Goal: Task Accomplishment & Management: Use online tool/utility

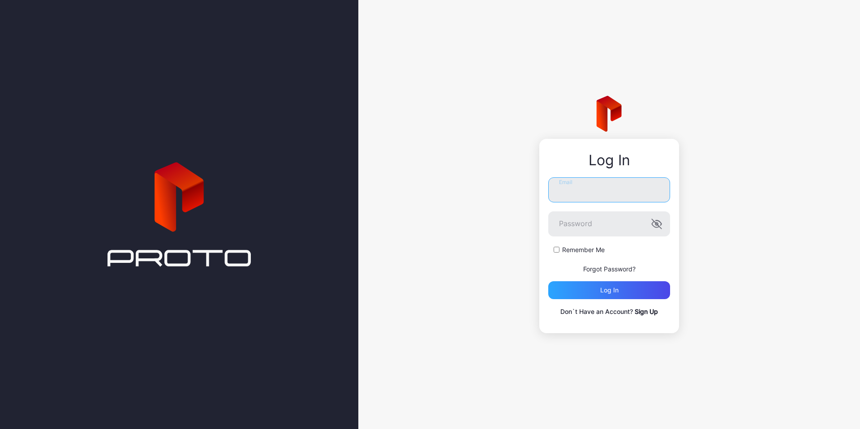
type input "**********"
click at [561, 250] on div "Remember Me" at bounding box center [609, 249] width 122 height 9
click at [604, 299] on div "**********" at bounding box center [609, 247] width 122 height 140
click at [607, 291] on div "Log in" at bounding box center [609, 290] width 18 height 7
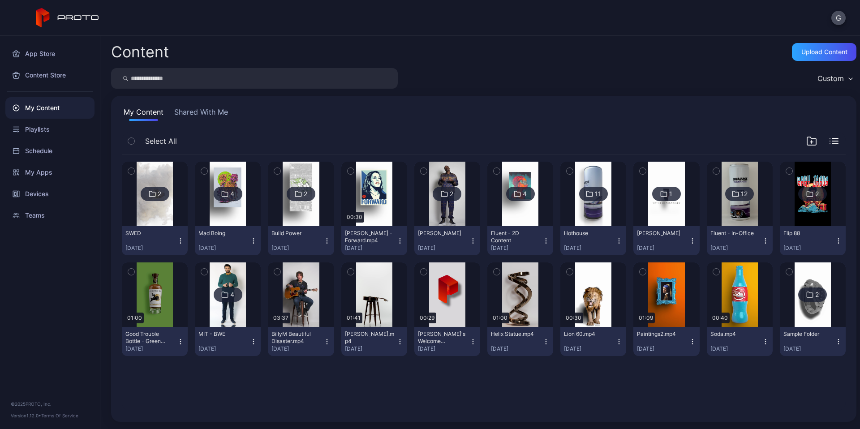
click at [527, 222] on img at bounding box center [520, 194] width 36 height 64
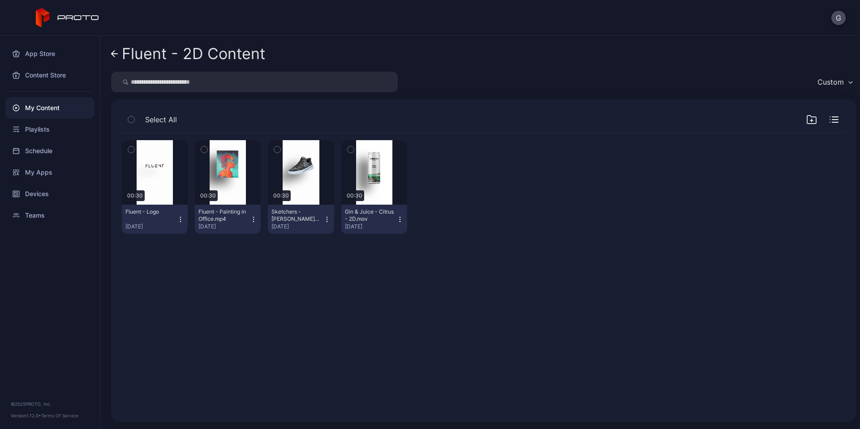
click at [253, 217] on icon "button" at bounding box center [253, 219] width 7 height 7
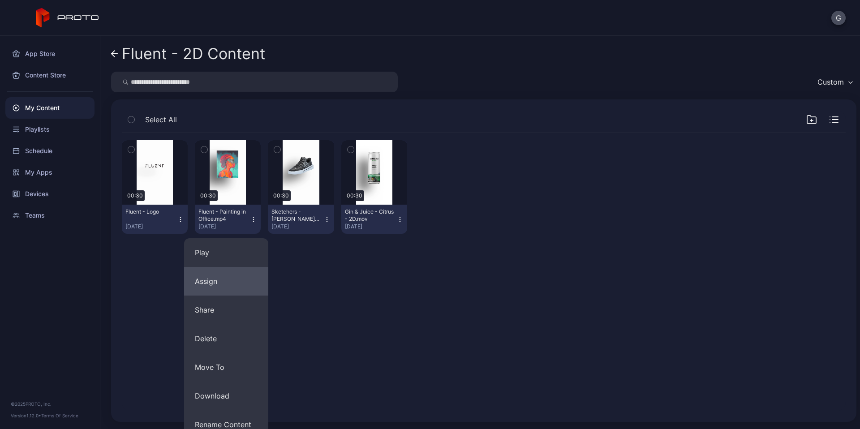
click at [234, 287] on button "Assign" at bounding box center [226, 281] width 84 height 29
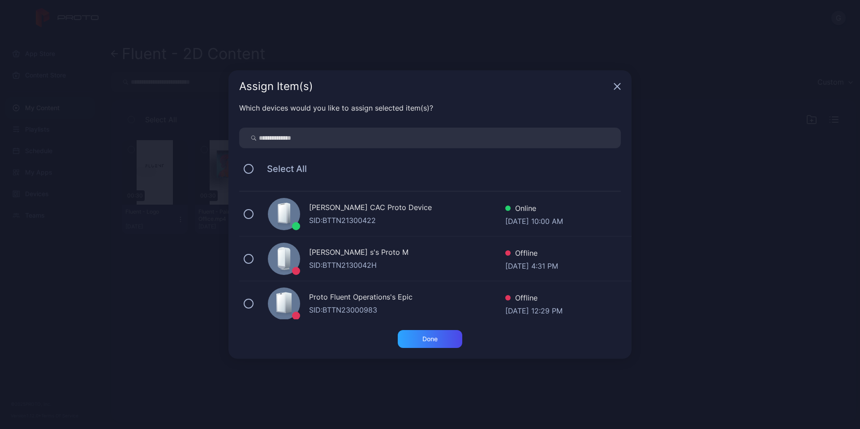
click at [243, 215] on div "[PERSON_NAME] CAC Proto Device SID: BTTN21300422 Online [DATE] 10:00 AM" at bounding box center [435, 214] width 392 height 45
click at [430, 343] on div "Done" at bounding box center [430, 339] width 64 height 18
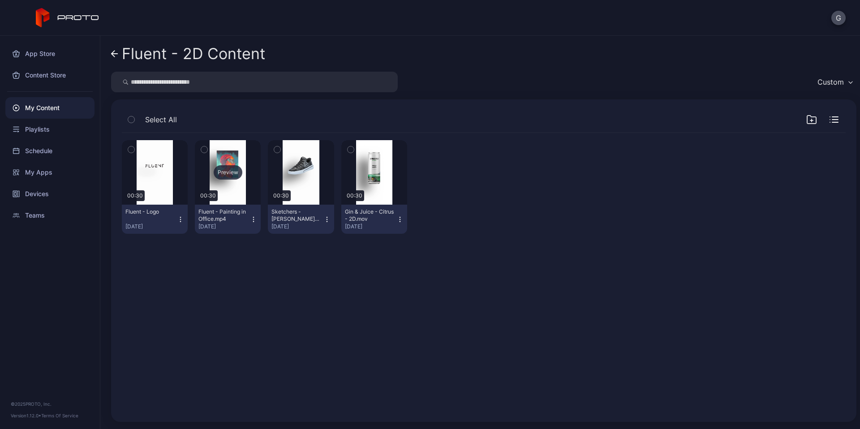
click at [242, 189] on div "Preview" at bounding box center [228, 172] width 66 height 64
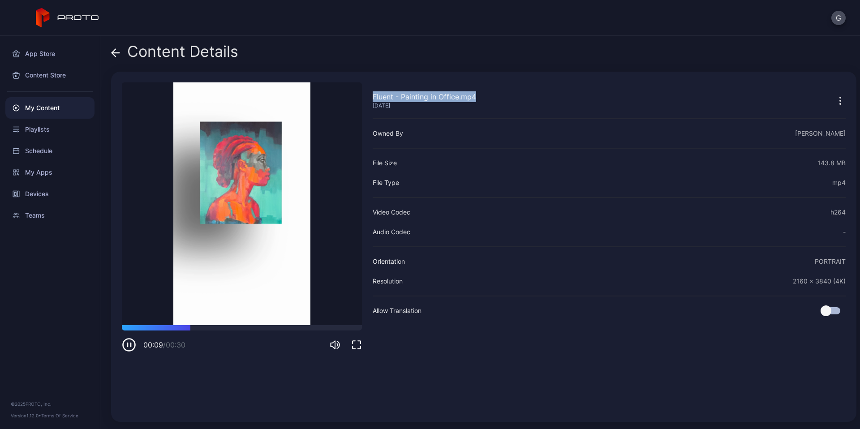
drag, startPoint x: 372, startPoint y: 97, endPoint x: 483, endPoint y: 100, distance: 111.1
click at [484, 100] on div "Fluent - Painting in Office.mp4 [DATE] Sorry, your browser doesn‘t support embe…" at bounding box center [483, 247] width 745 height 350
copy div "Fluent - Painting in Office.mp4"
click at [116, 54] on icon at bounding box center [115, 52] width 9 height 9
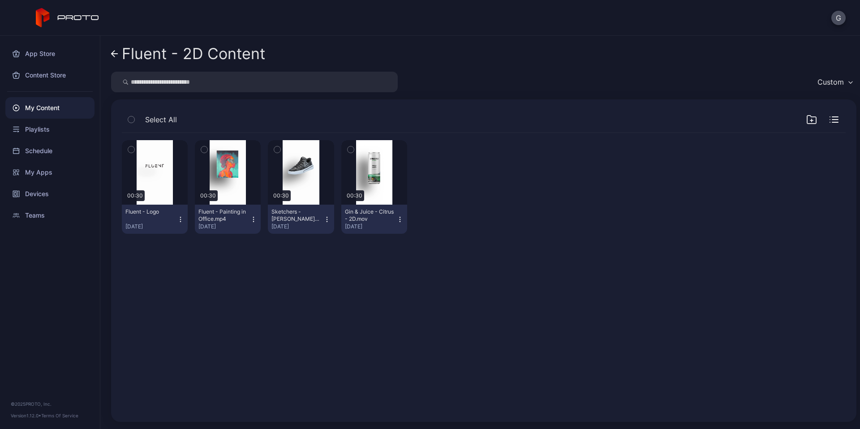
click at [116, 50] on icon at bounding box center [114, 54] width 7 height 8
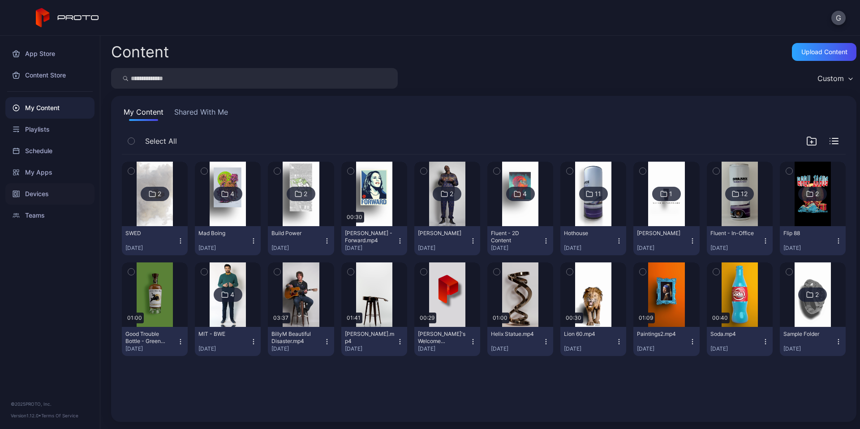
click at [47, 194] on div "Devices" at bounding box center [49, 193] width 89 height 21
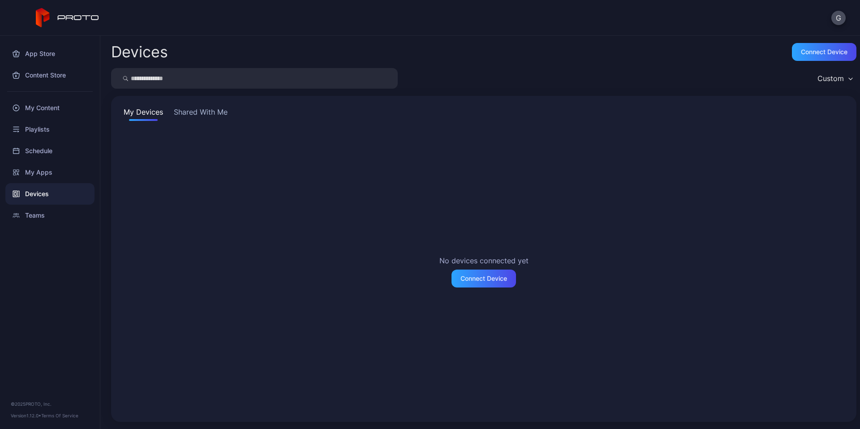
click at [191, 109] on button "Shared With Me" at bounding box center [200, 114] width 57 height 14
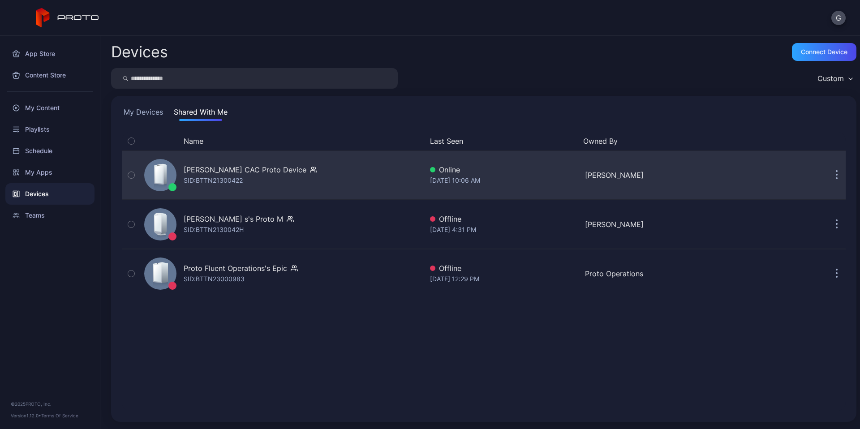
click at [225, 174] on div "Ashé CAC Proto Device" at bounding box center [245, 169] width 123 height 11
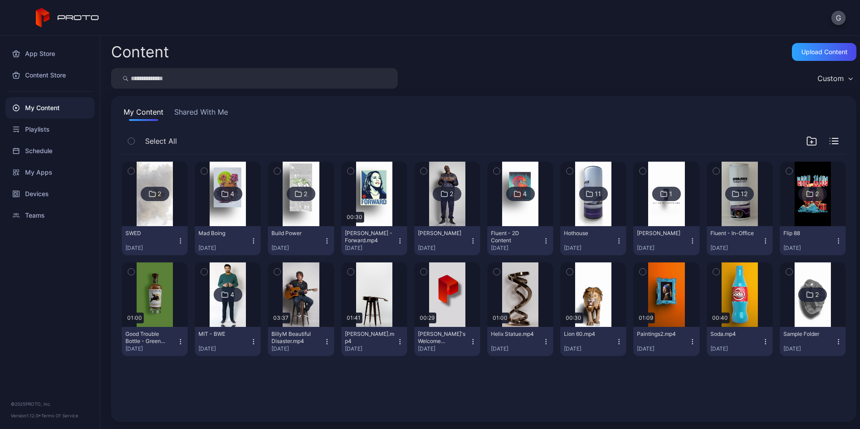
click at [731, 212] on img at bounding box center [739, 194] width 36 height 64
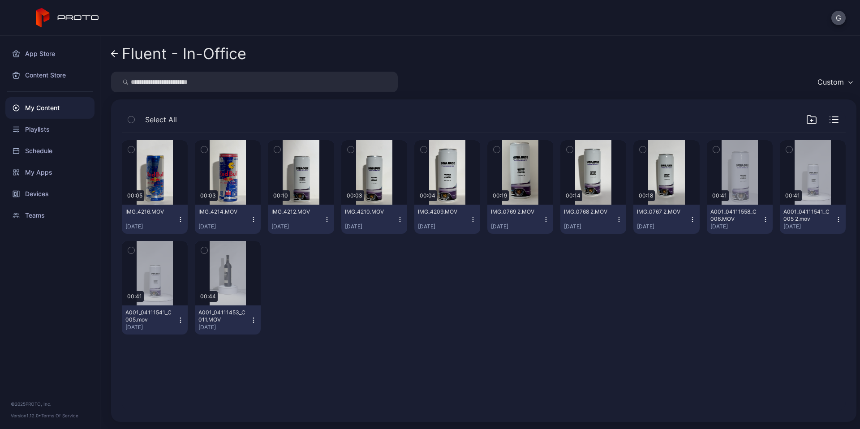
click at [115, 48] on link "Fluent - In-Office" at bounding box center [178, 53] width 135 height 21
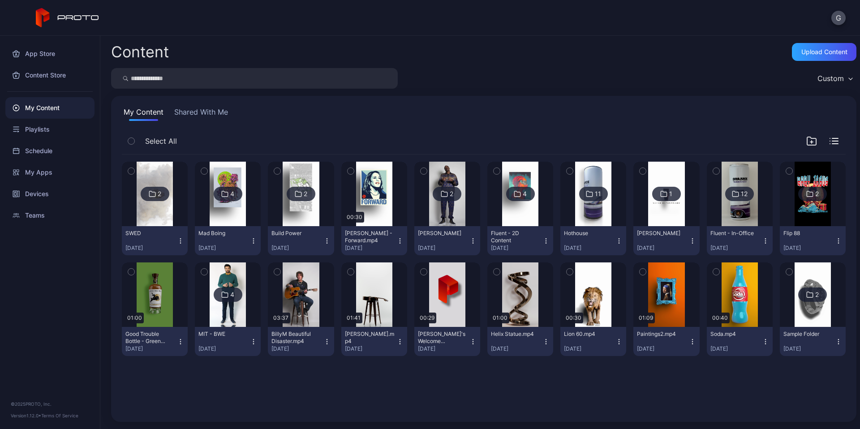
click at [522, 213] on img at bounding box center [520, 194] width 36 height 64
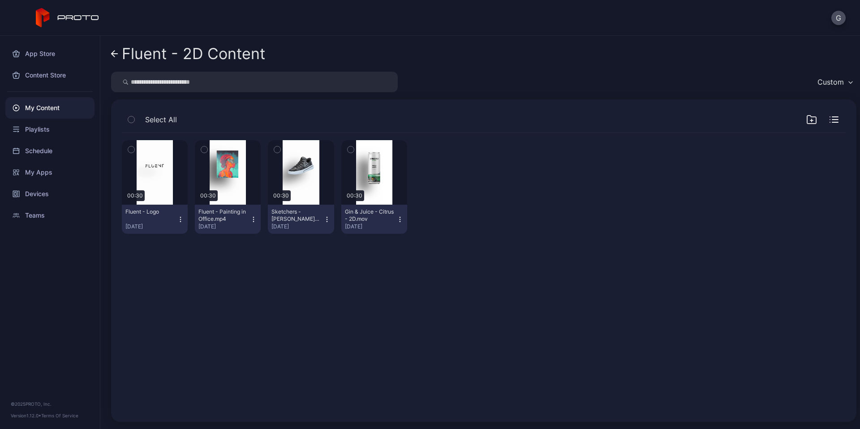
click at [180, 217] on icon "button" at bounding box center [180, 219] width 7 height 7
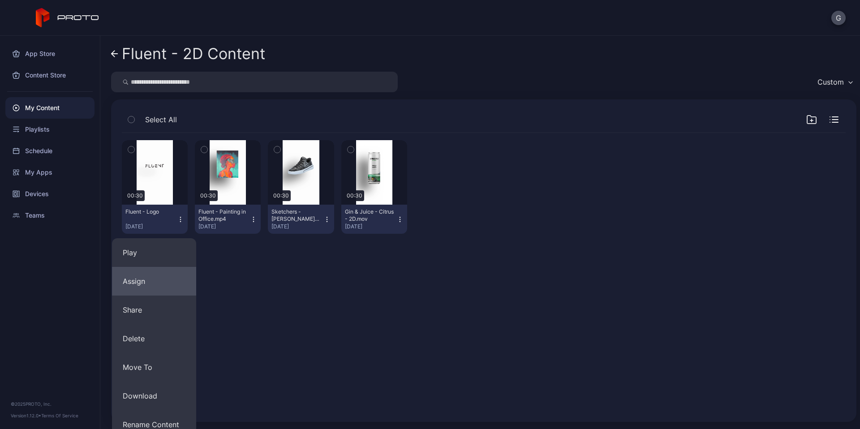
click at [175, 282] on button "Assign" at bounding box center [154, 281] width 84 height 29
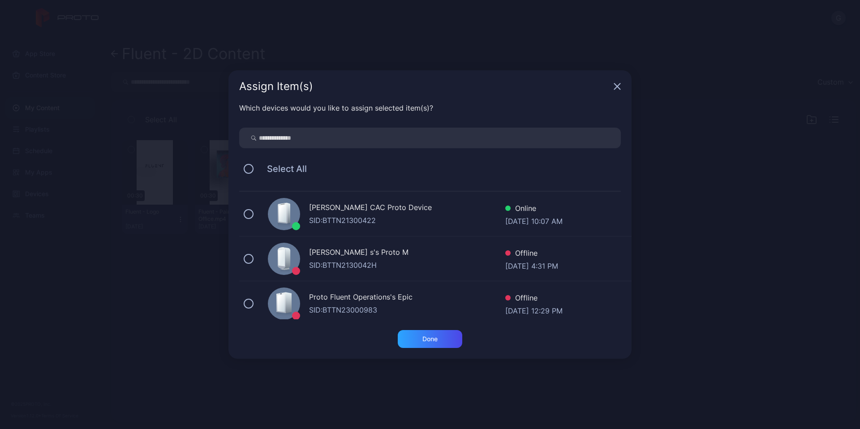
click at [277, 219] on div at bounding box center [284, 214] width 32 height 32
click at [426, 339] on div "Done" at bounding box center [429, 338] width 15 height 7
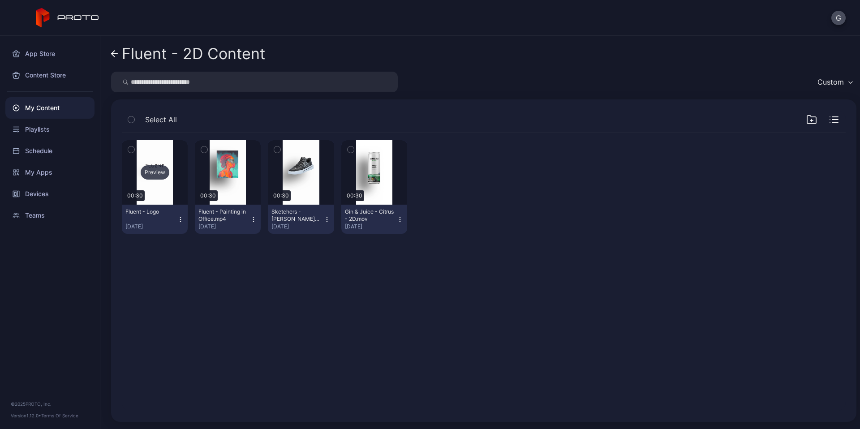
click at [166, 180] on div "Preview" at bounding box center [155, 172] width 66 height 64
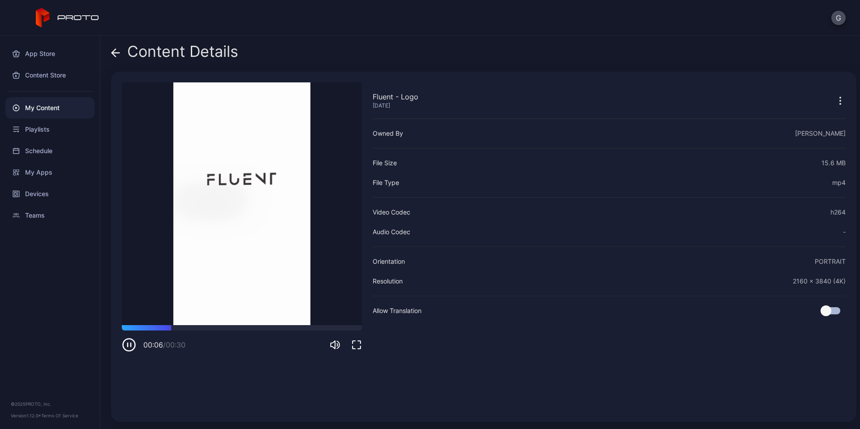
click at [116, 53] on icon at bounding box center [116, 53] width 8 height 0
